Goal: Register for event/course

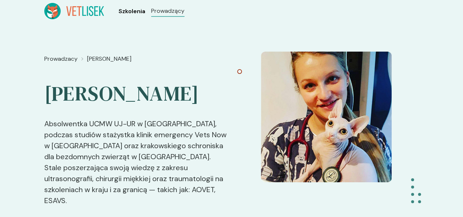
click at [118, 14] on span "Szkolenia" at bounding box center [131, 11] width 27 height 9
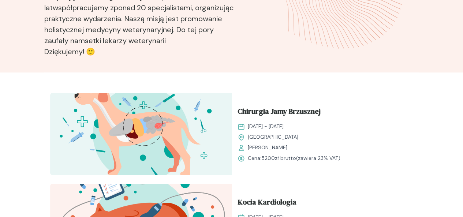
scroll to position [183, 0]
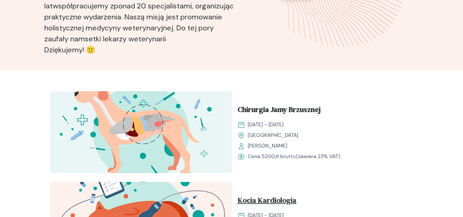
click at [296, 195] on span "Kocia Kardiologia" at bounding box center [266, 202] width 59 height 14
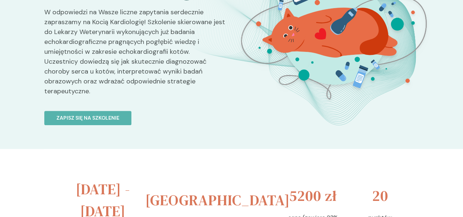
scroll to position [183, 0]
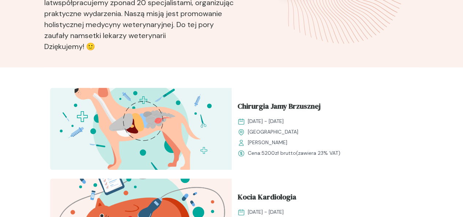
scroll to position [183, 0]
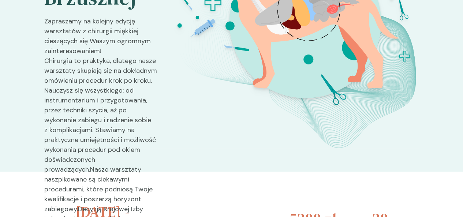
scroll to position [219, 0]
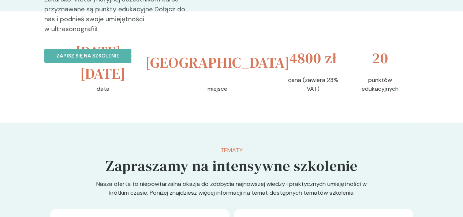
scroll to position [256, 0]
